Goal: Use online tool/utility: Utilize a website feature to perform a specific function

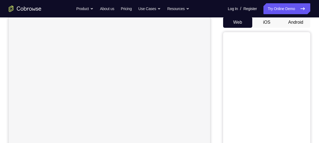
click at [289, 21] on button "Android" at bounding box center [296, 22] width 29 height 11
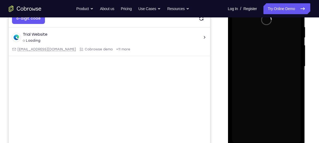
scroll to position [104, 0]
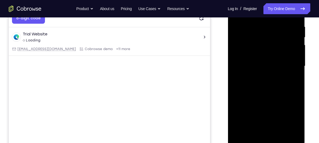
click at [231, 94] on div at bounding box center [266, 67] width 77 height 163
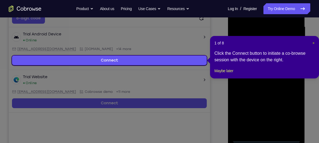
click at [313, 41] on span "×" at bounding box center [314, 43] width 2 height 4
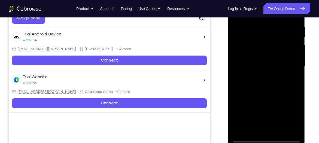
click at [262, 142] on div at bounding box center [266, 66] width 69 height 153
click at [284, 118] on div at bounding box center [266, 66] width 69 height 153
click at [288, 118] on div at bounding box center [266, 66] width 69 height 153
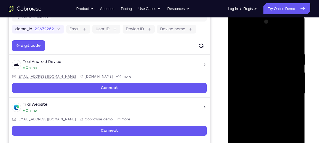
scroll to position [77, 0]
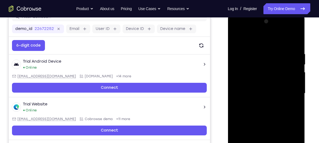
click at [258, 40] on div at bounding box center [266, 93] width 69 height 153
click at [286, 90] on div at bounding box center [266, 93] width 69 height 153
click at [262, 103] on div at bounding box center [266, 93] width 69 height 153
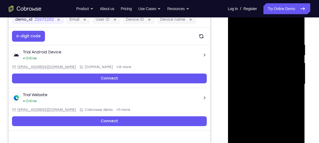
click at [263, 80] on div at bounding box center [266, 84] width 69 height 153
click at [269, 81] on div at bounding box center [266, 84] width 69 height 153
click at [282, 101] on div at bounding box center [266, 84] width 69 height 153
click at [296, 34] on div at bounding box center [266, 84] width 69 height 153
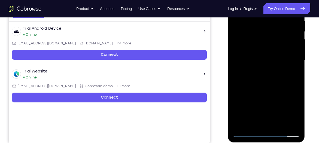
scroll to position [110, 0]
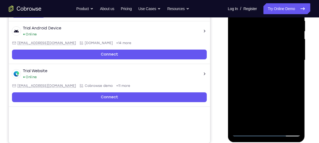
click at [297, 83] on div at bounding box center [266, 60] width 69 height 153
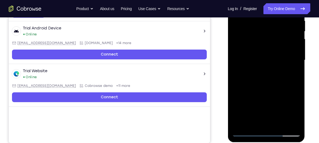
click at [297, 83] on div at bounding box center [266, 60] width 69 height 153
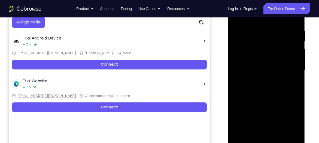
scroll to position [101, 0]
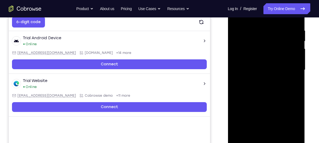
click at [296, 94] on div at bounding box center [266, 70] width 69 height 153
click at [233, 93] on div at bounding box center [266, 70] width 69 height 153
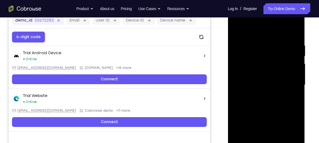
scroll to position [85, 0]
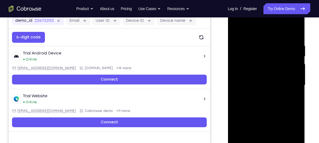
click at [297, 30] on div at bounding box center [266, 85] width 69 height 153
click at [237, 61] on div at bounding box center [266, 85] width 69 height 153
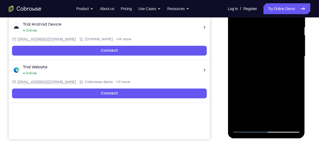
scroll to position [114, 0]
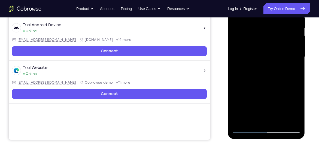
click at [249, 102] on div at bounding box center [266, 57] width 69 height 153
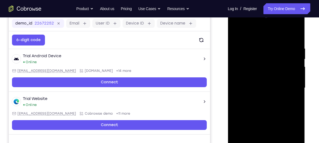
scroll to position [80, 0]
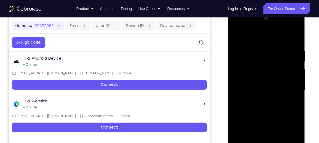
click at [234, 32] on div at bounding box center [266, 90] width 69 height 153
click at [267, 54] on div at bounding box center [266, 90] width 69 height 153
click at [238, 36] on div at bounding box center [266, 90] width 69 height 153
click at [246, 46] on div at bounding box center [266, 90] width 69 height 153
click at [283, 44] on div at bounding box center [266, 90] width 69 height 153
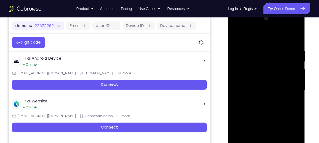
click at [296, 44] on div at bounding box center [266, 90] width 69 height 153
click at [296, 10] on div at bounding box center [266, 10] width 77 height 0
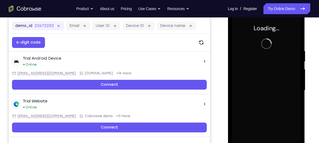
click at [296, 44] on div at bounding box center [266, 90] width 69 height 153
